Goal: Find specific page/section: Find specific page/section

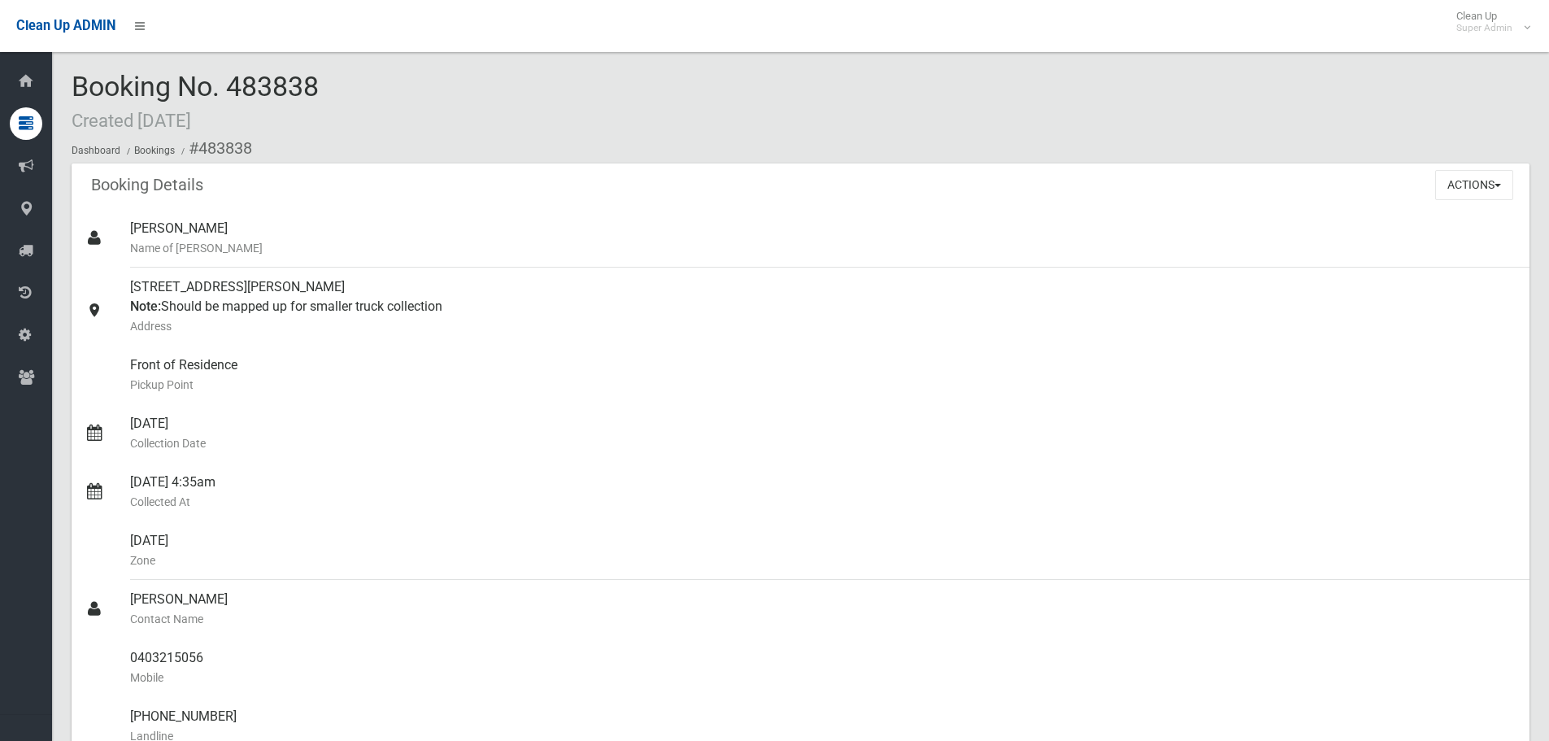
scroll to position [895, 0]
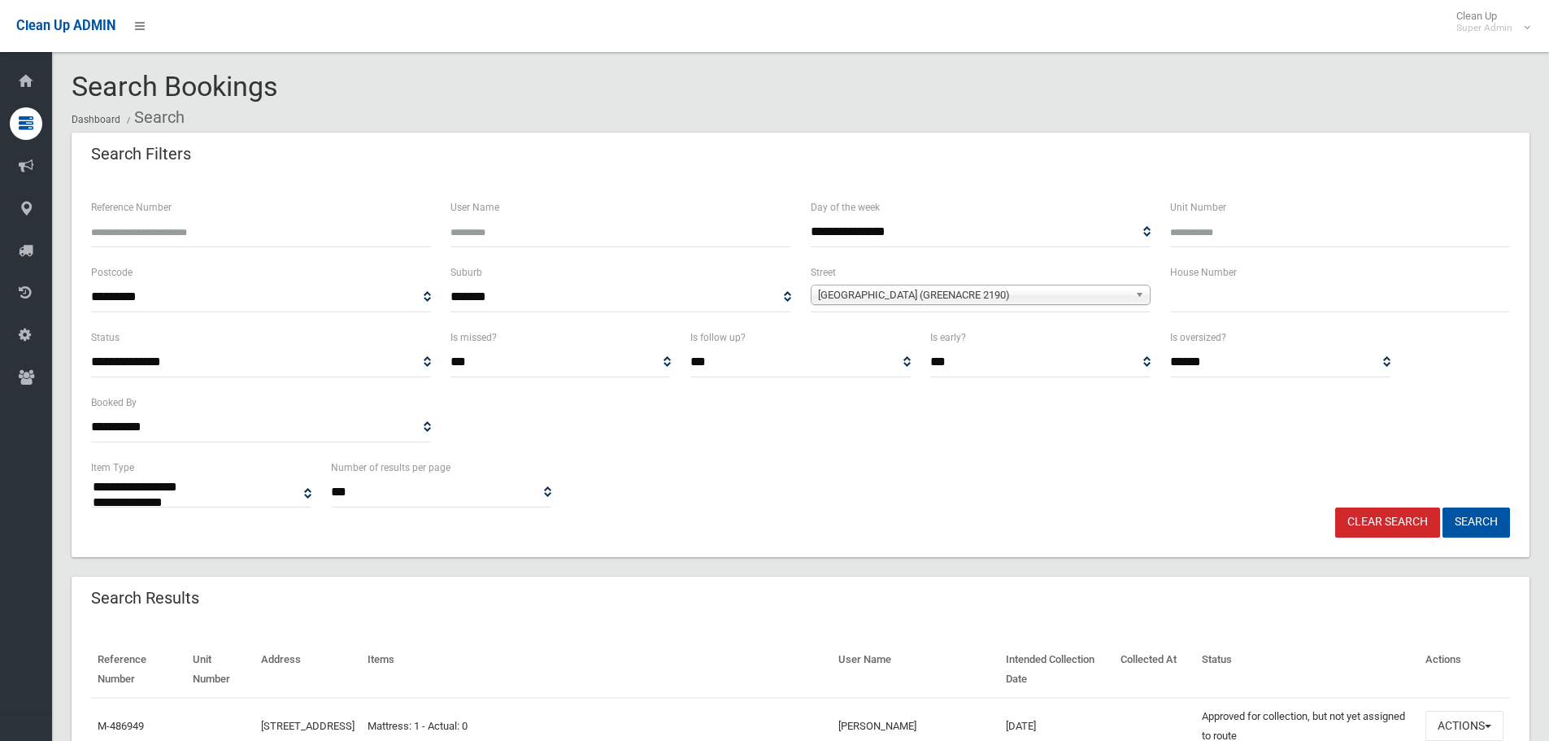
select select
drag, startPoint x: 308, startPoint y: 236, endPoint x: -206, endPoint y: 224, distance: 514.1
click at [0, 224] on html "Clean Up ADMIN Clean Up Super Admin Logout Search Bookings Dashboard Search" at bounding box center [774, 370] width 1549 height 741
type input "******"
click at [1443, 507] on button "Search" at bounding box center [1476, 522] width 67 height 30
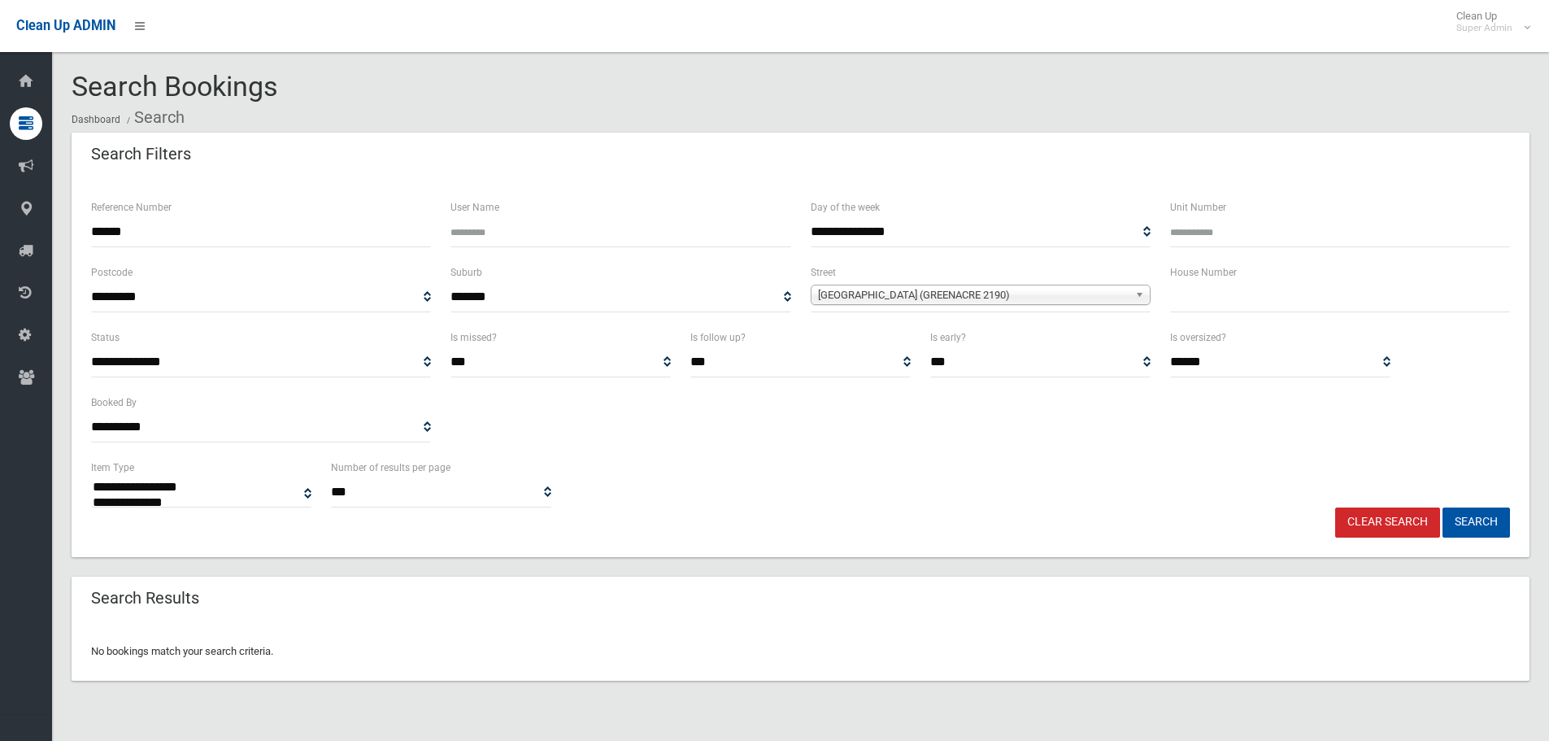
select select
click at [155, 238] on input "******" at bounding box center [261, 232] width 340 height 30
click at [1015, 285] on link "Lascelles Avenue (GREENACRE 2190)" at bounding box center [981, 295] width 340 height 20
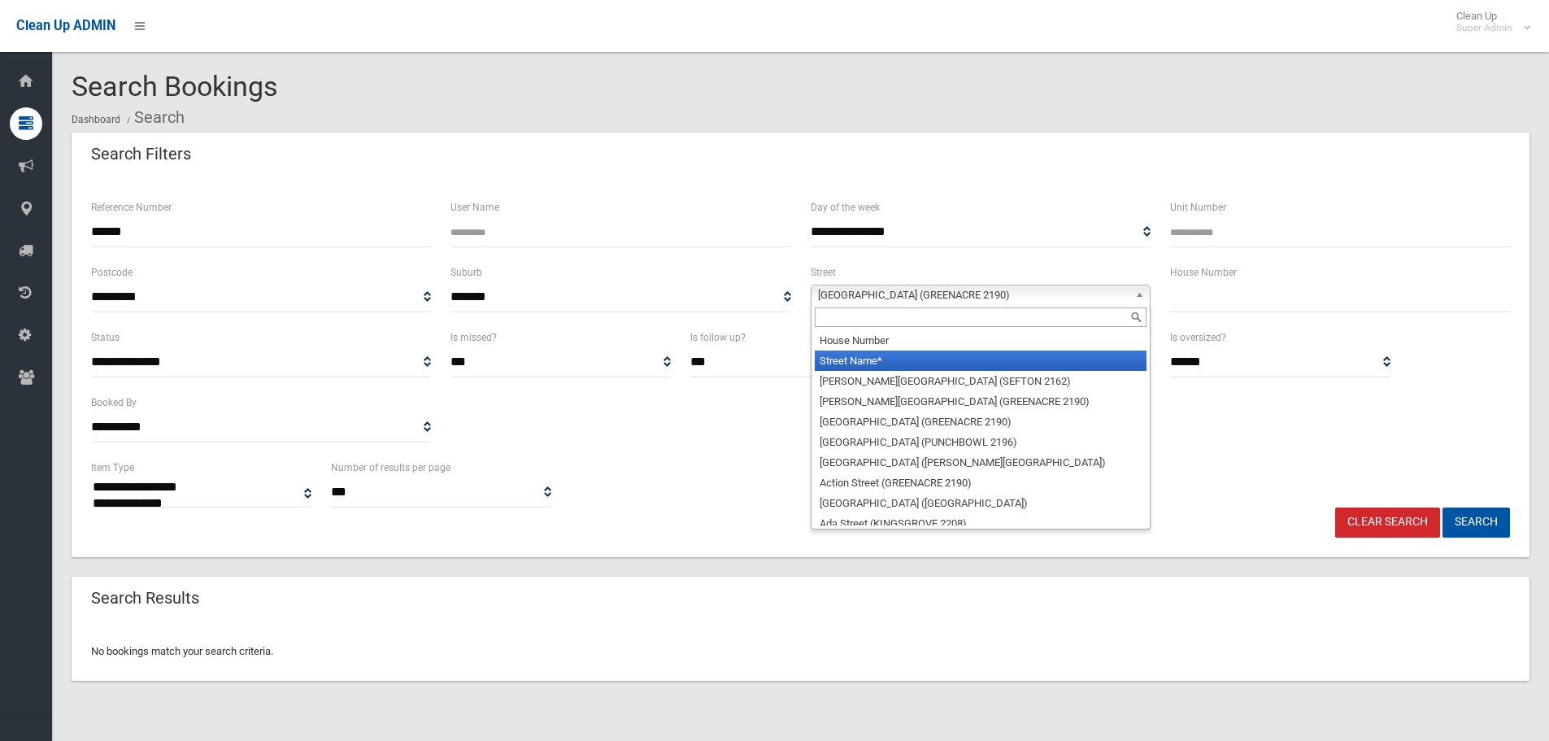
click at [882, 360] on li "Street Name*" at bounding box center [981, 360] width 332 height 20
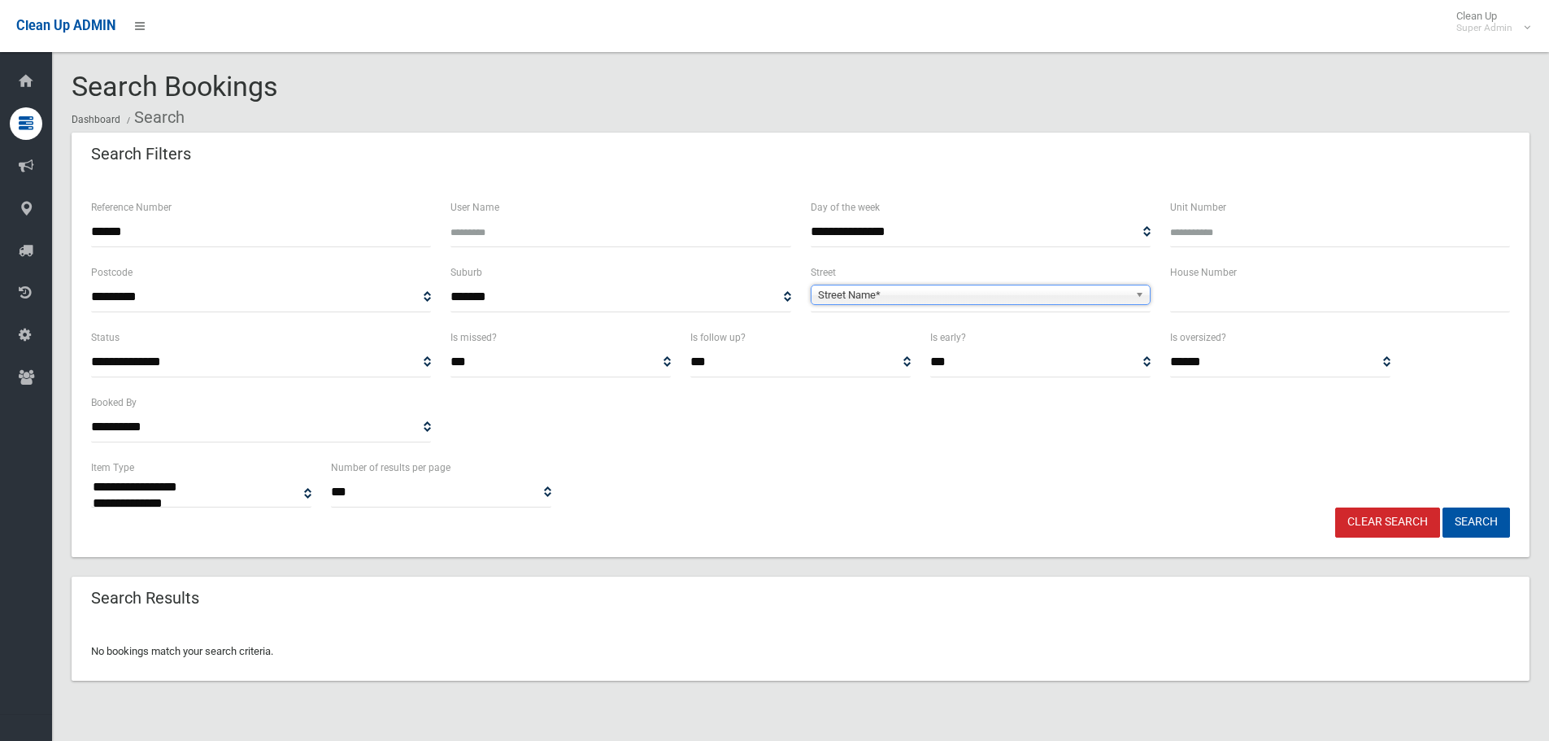
click at [1443, 507] on button "Search" at bounding box center [1476, 522] width 67 height 30
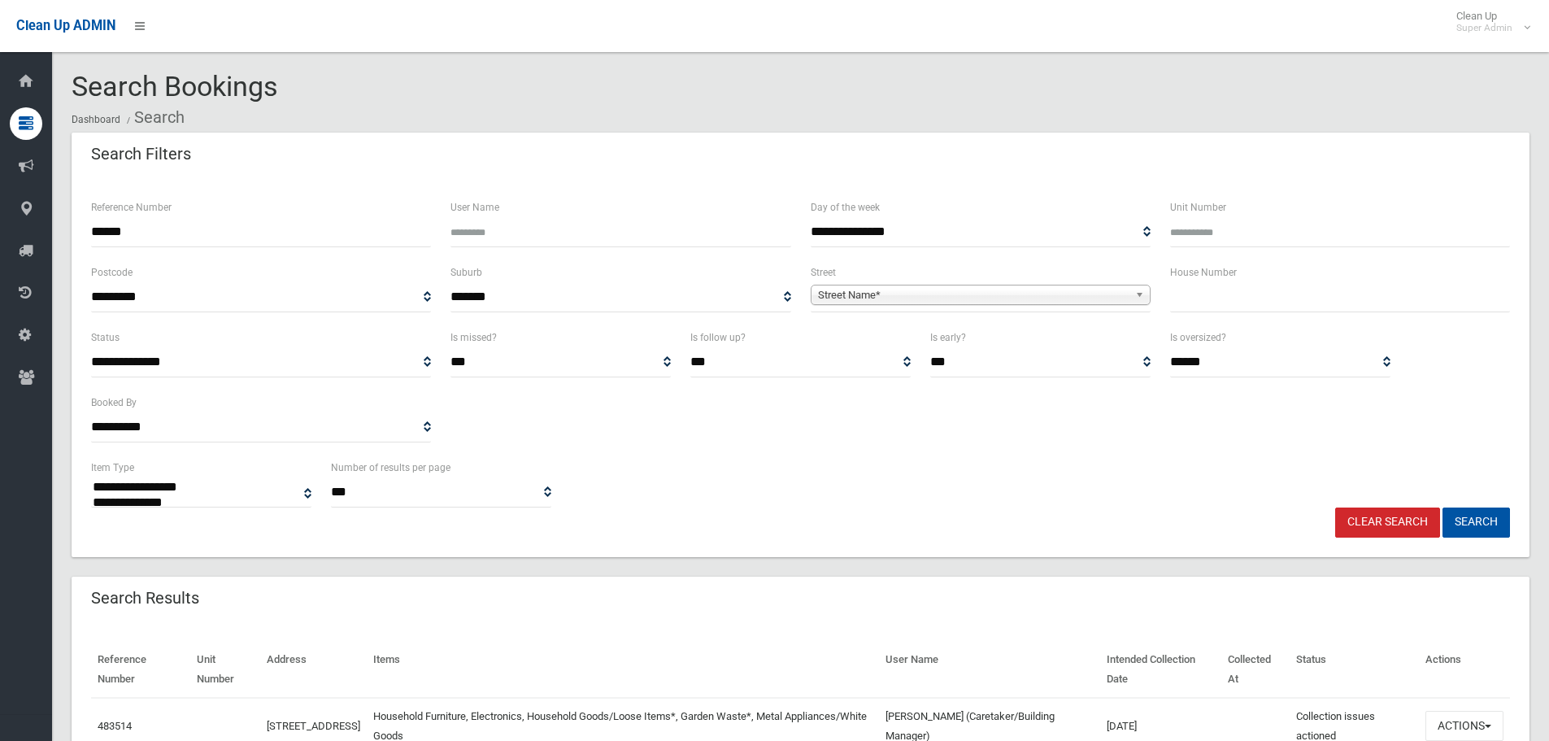
select select
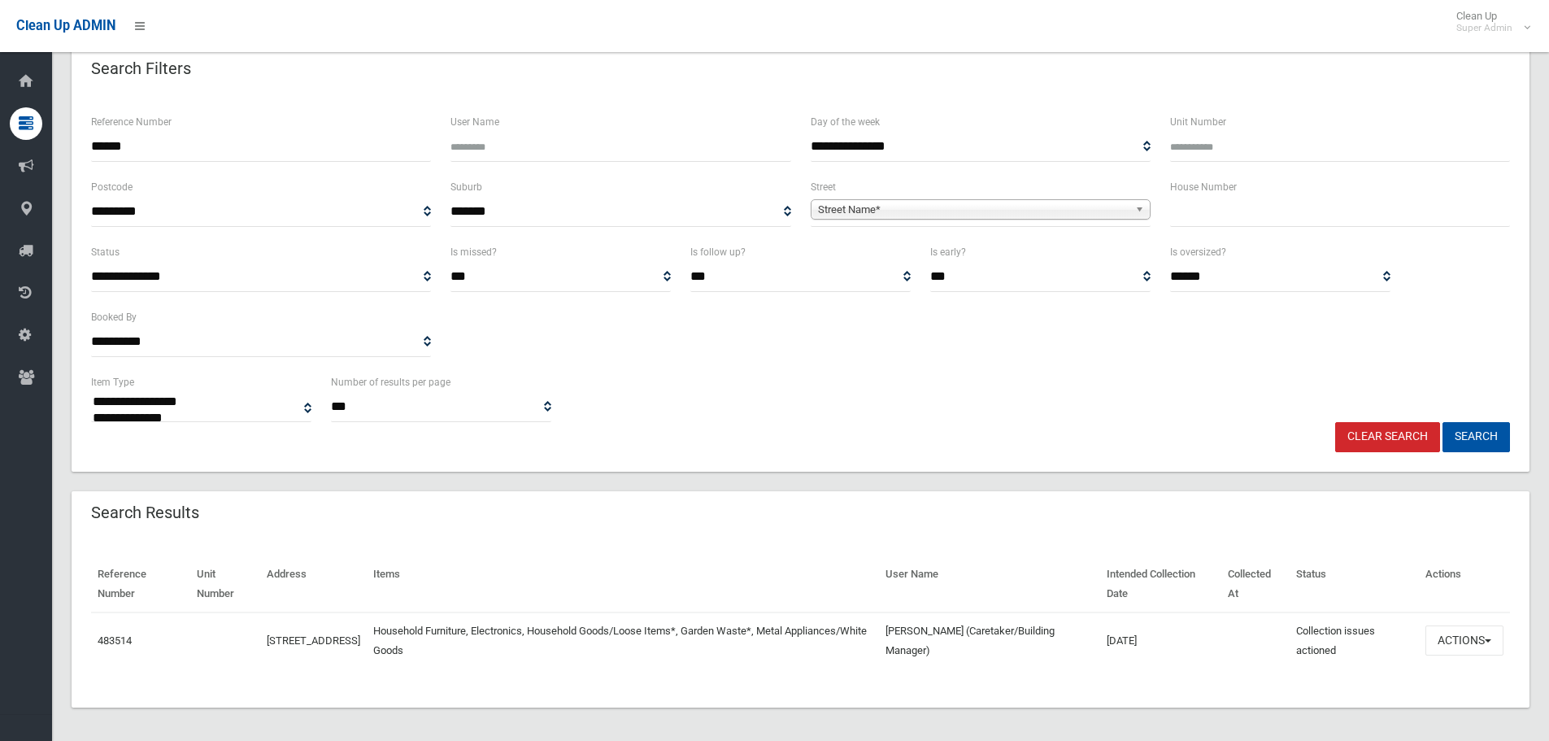
scroll to position [91, 0]
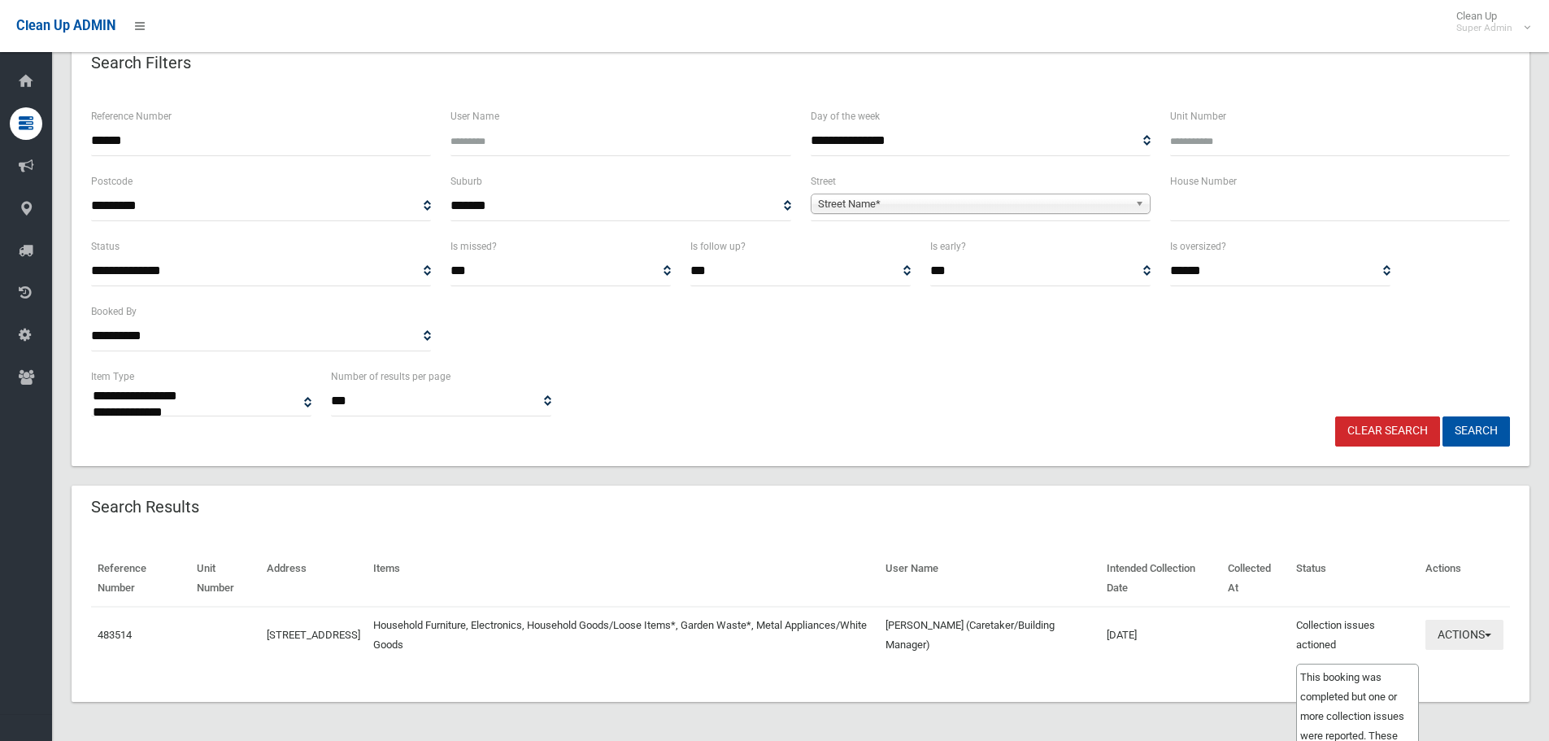
click at [1444, 628] on button "Actions" at bounding box center [1465, 635] width 78 height 30
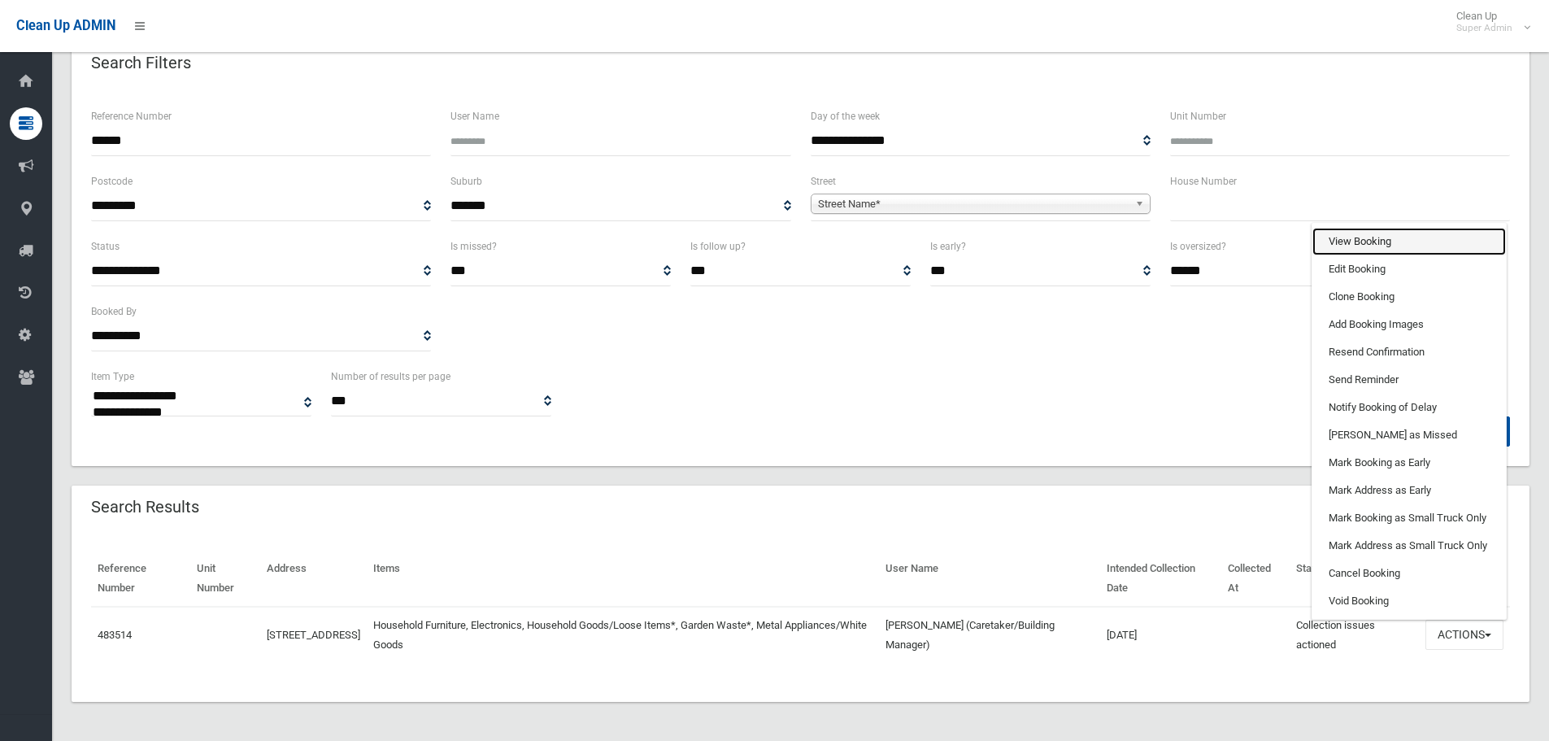
click at [1370, 246] on link "View Booking" at bounding box center [1409, 242] width 194 height 28
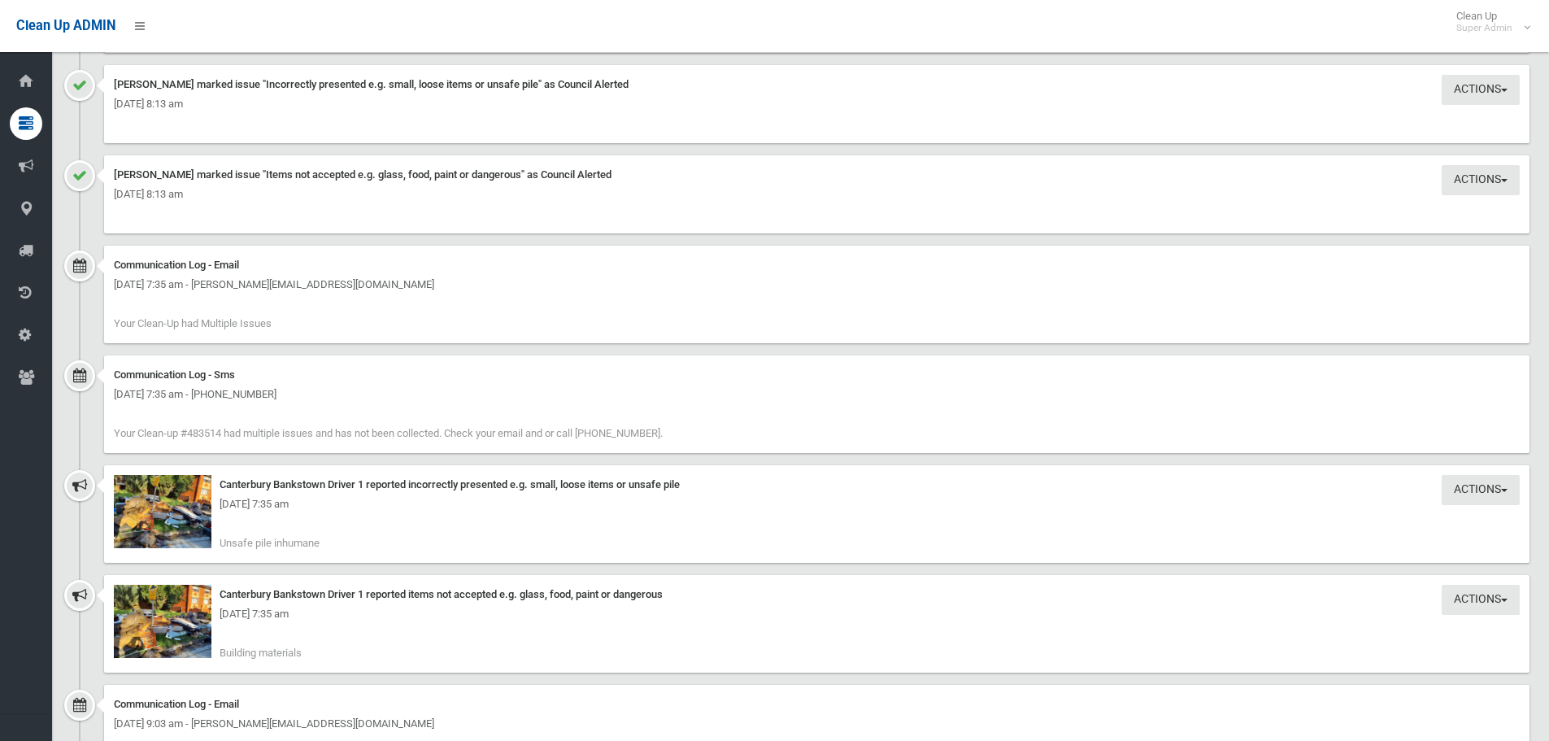
scroll to position [1626, 0]
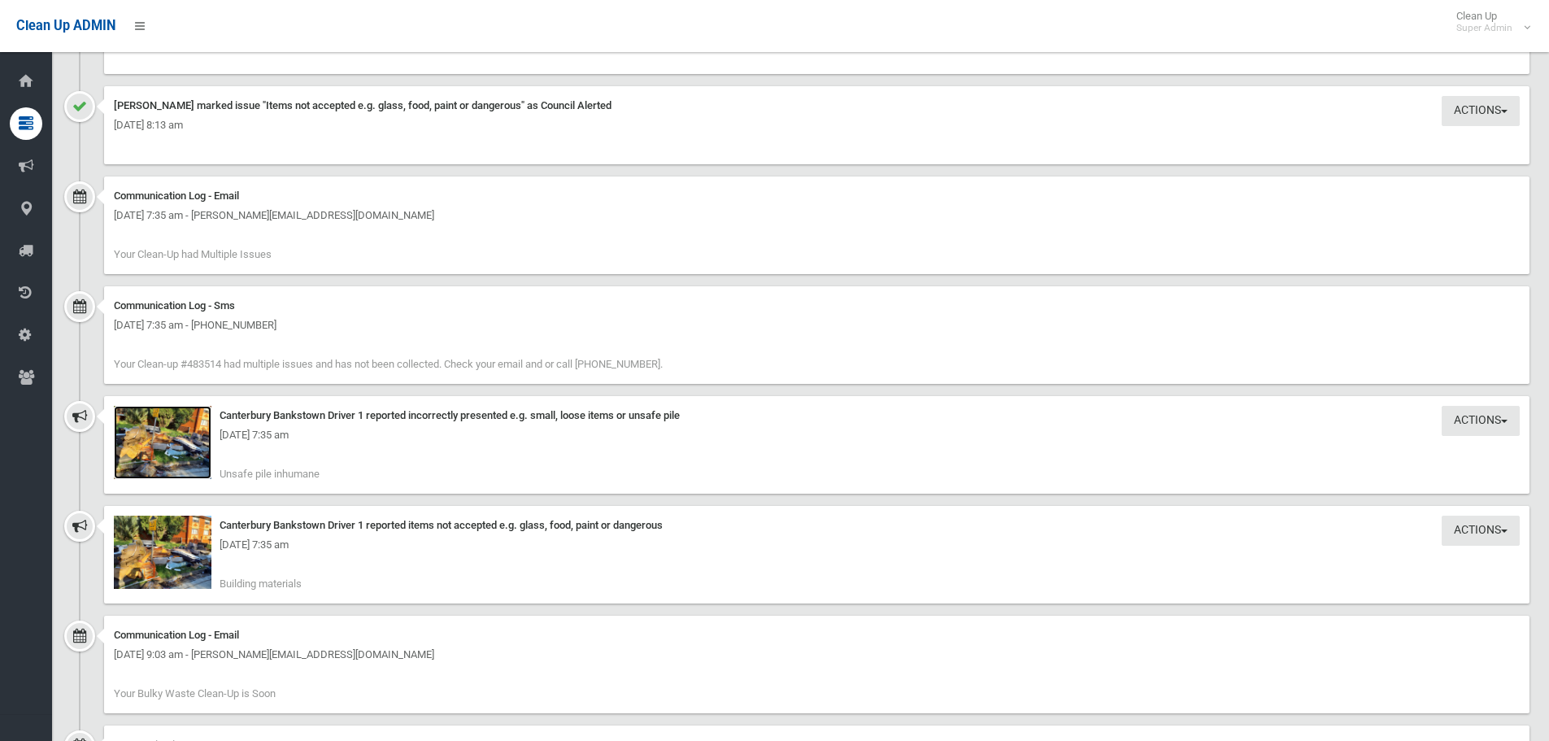
click at [185, 466] on img at bounding box center [163, 442] width 98 height 73
click at [189, 572] on img at bounding box center [163, 552] width 98 height 73
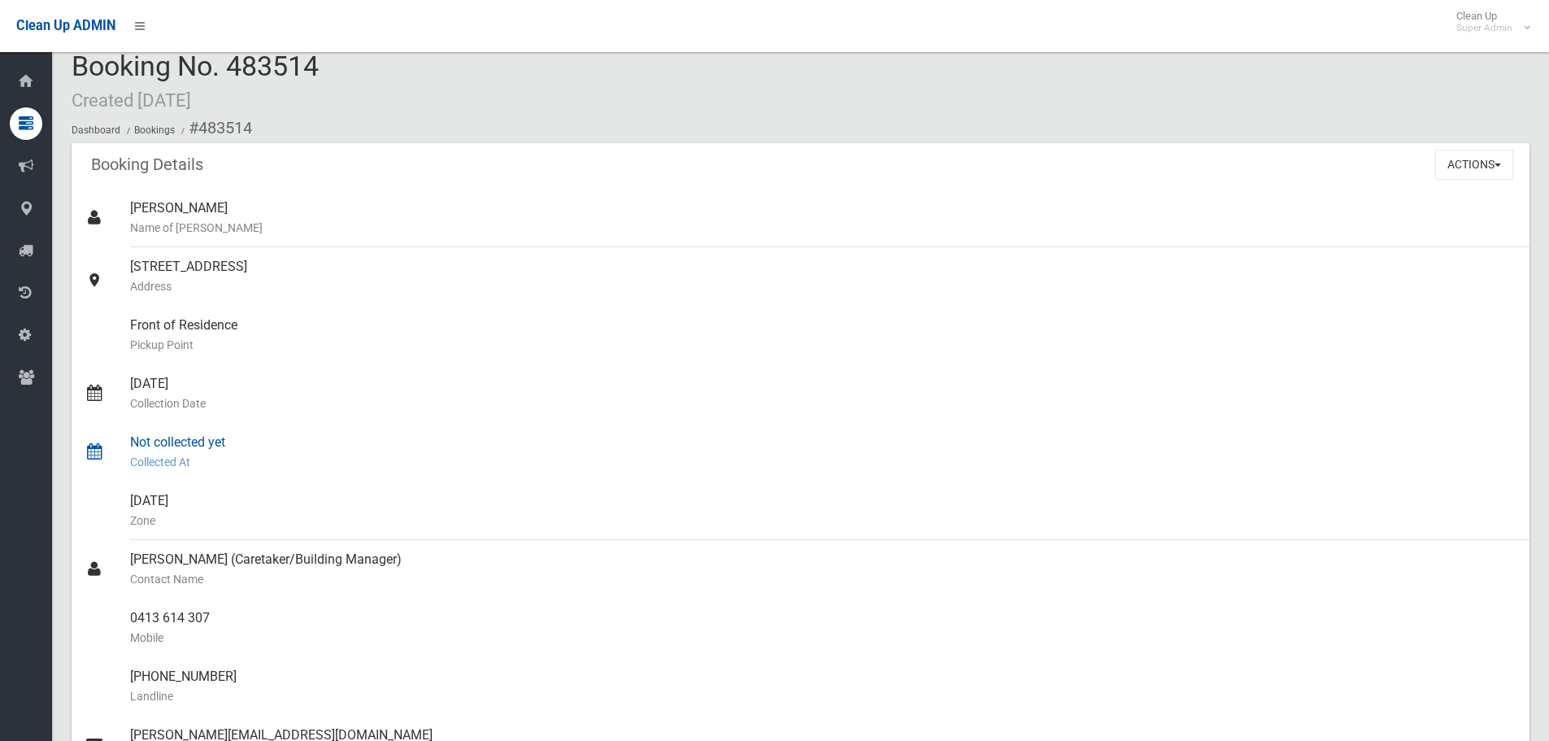
scroll to position [0, 0]
